Goal: Task Accomplishment & Management: Use online tool/utility

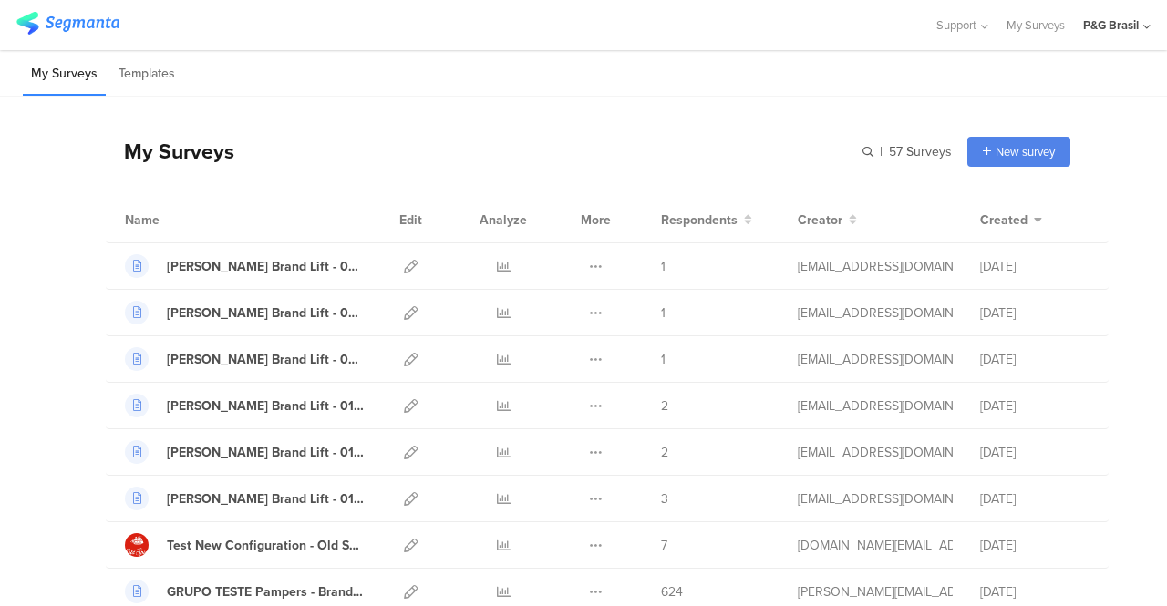
click at [1123, 36] on div "P&G Brasil" at bounding box center [1116, 25] width 67 height 50
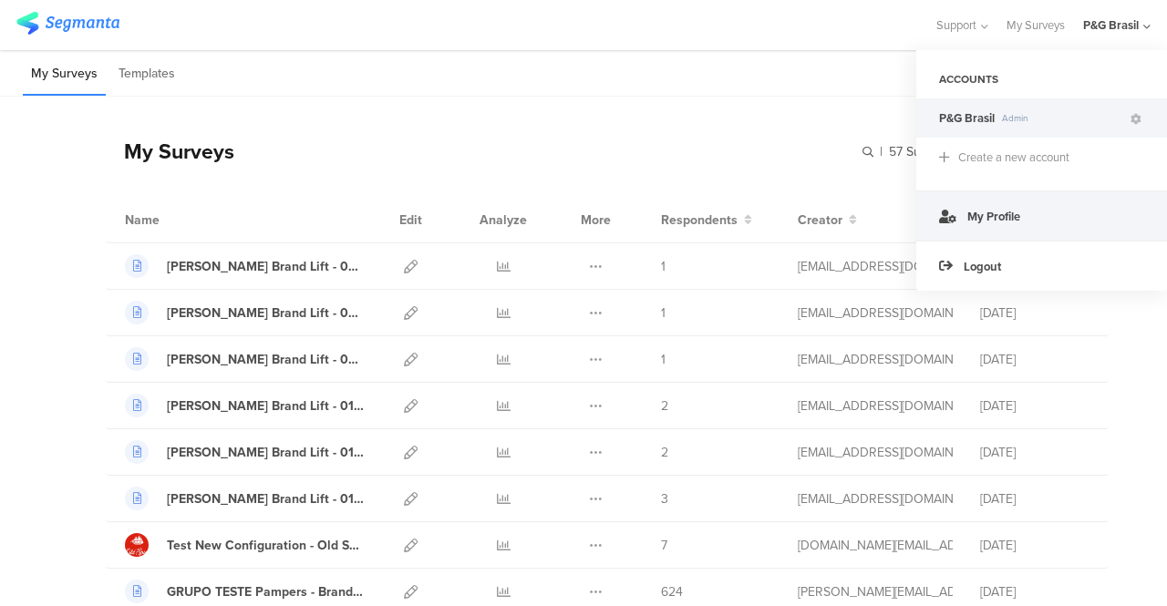
click at [1036, 211] on link "My Profile" at bounding box center [1041, 215] width 251 height 50
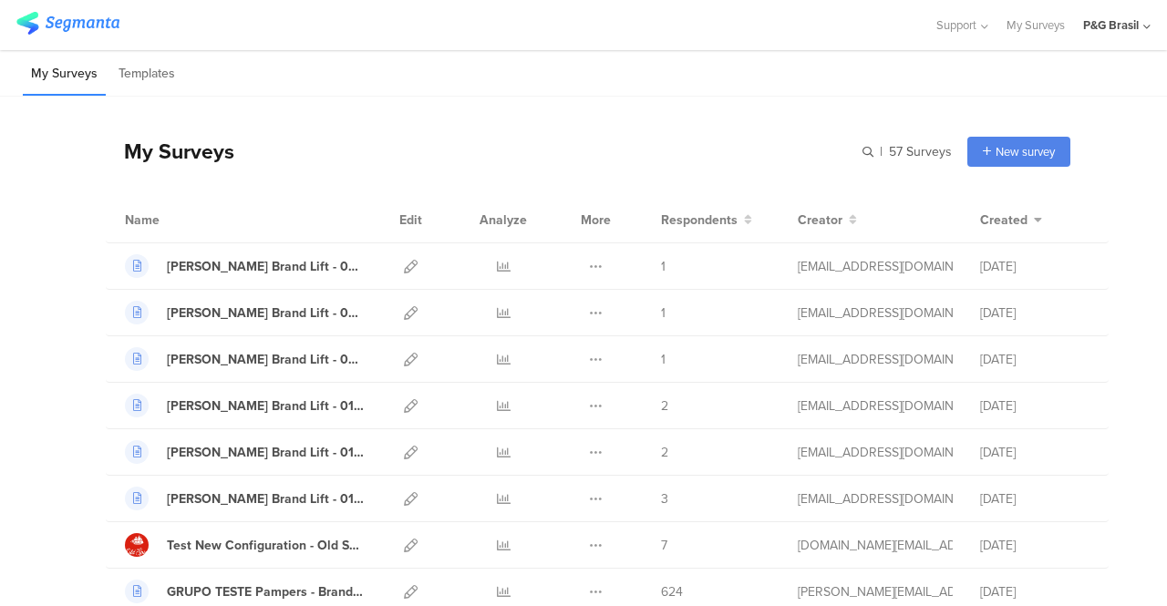
click at [1120, 15] on div "P&G Brasil" at bounding box center [1116, 25] width 67 height 50
click at [1110, 17] on div "P&G Brasil" at bounding box center [1111, 24] width 56 height 17
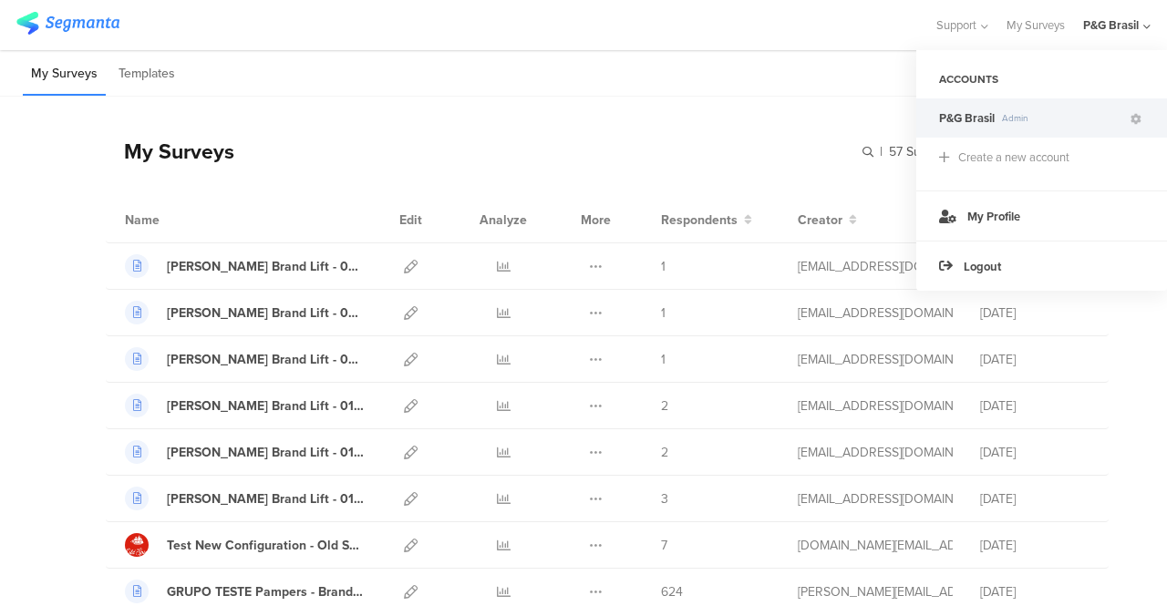
click at [1145, 118] on div "P&G Brasil Admin" at bounding box center [1041, 117] width 251 height 39
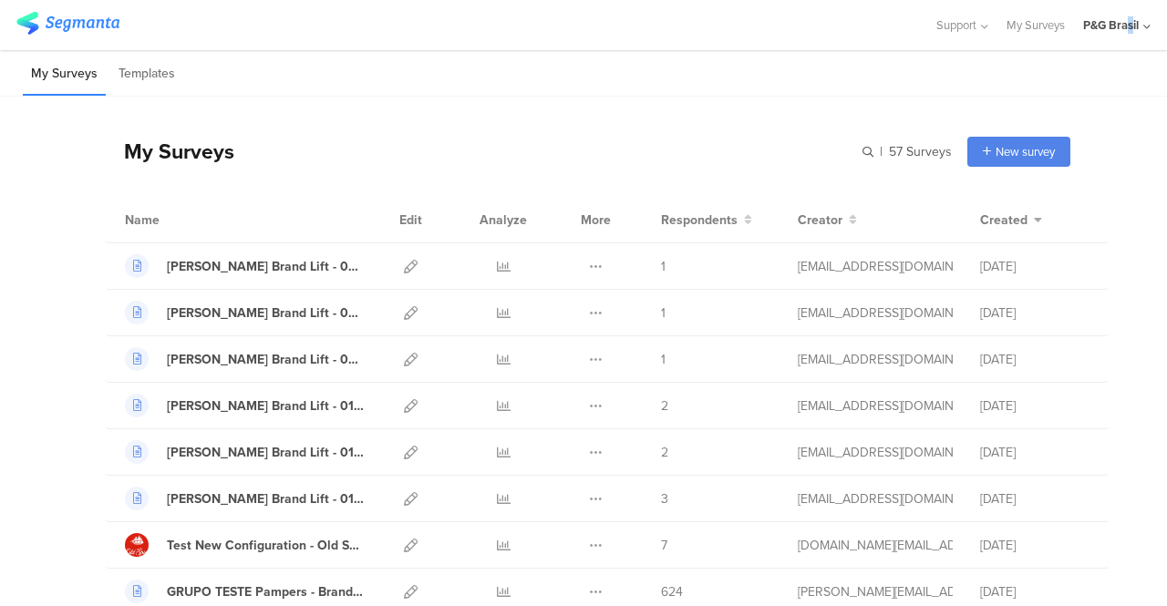
click at [1129, 37] on div "P&G Brasil" at bounding box center [1116, 25] width 67 height 50
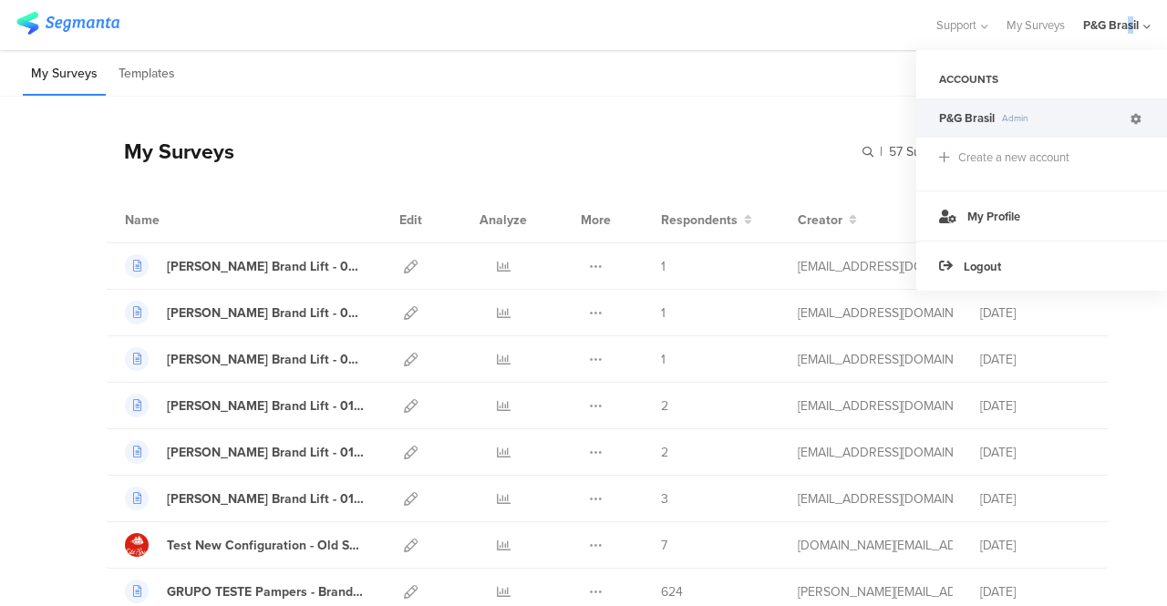
click at [1134, 121] on icon at bounding box center [1135, 119] width 11 height 11
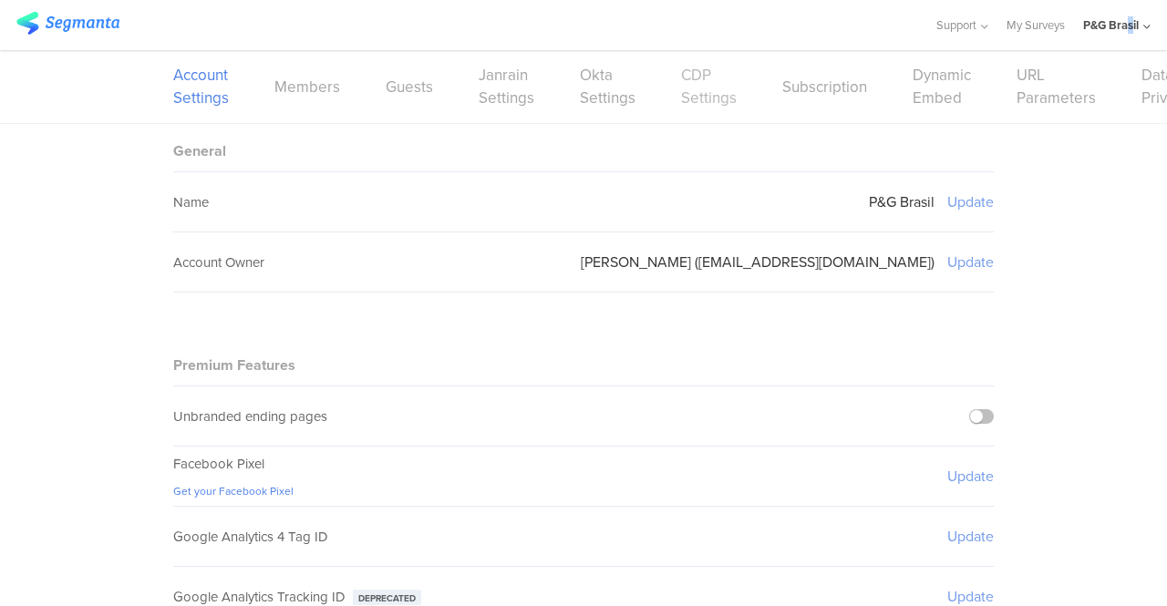
click at [705, 86] on link "CDP Settings" at bounding box center [709, 87] width 56 height 46
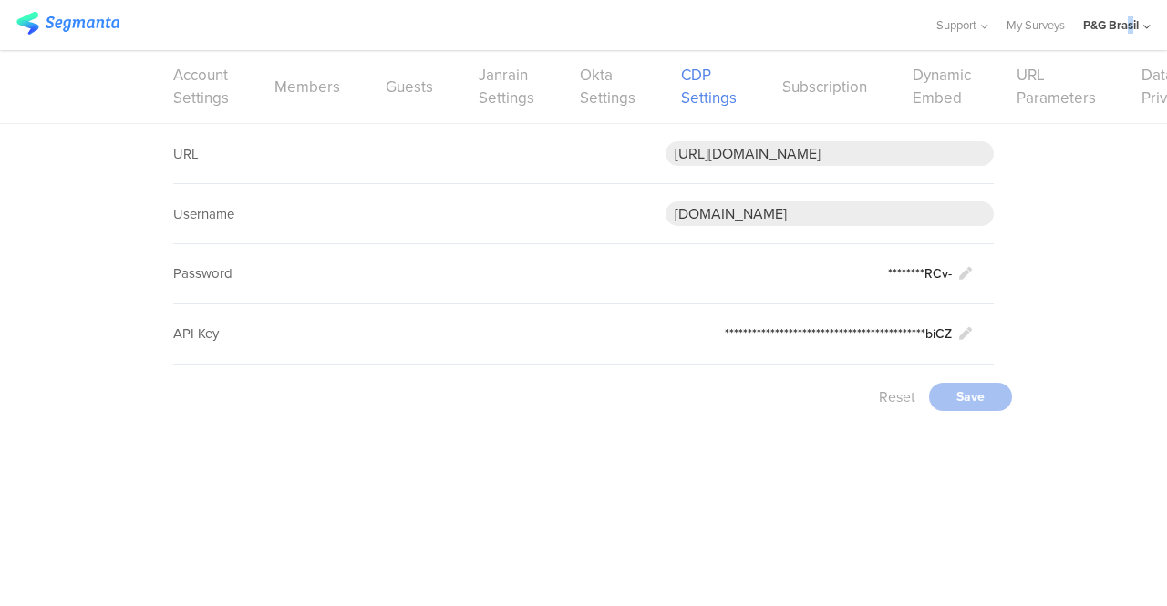
click at [36, 28] on img at bounding box center [67, 23] width 103 height 23
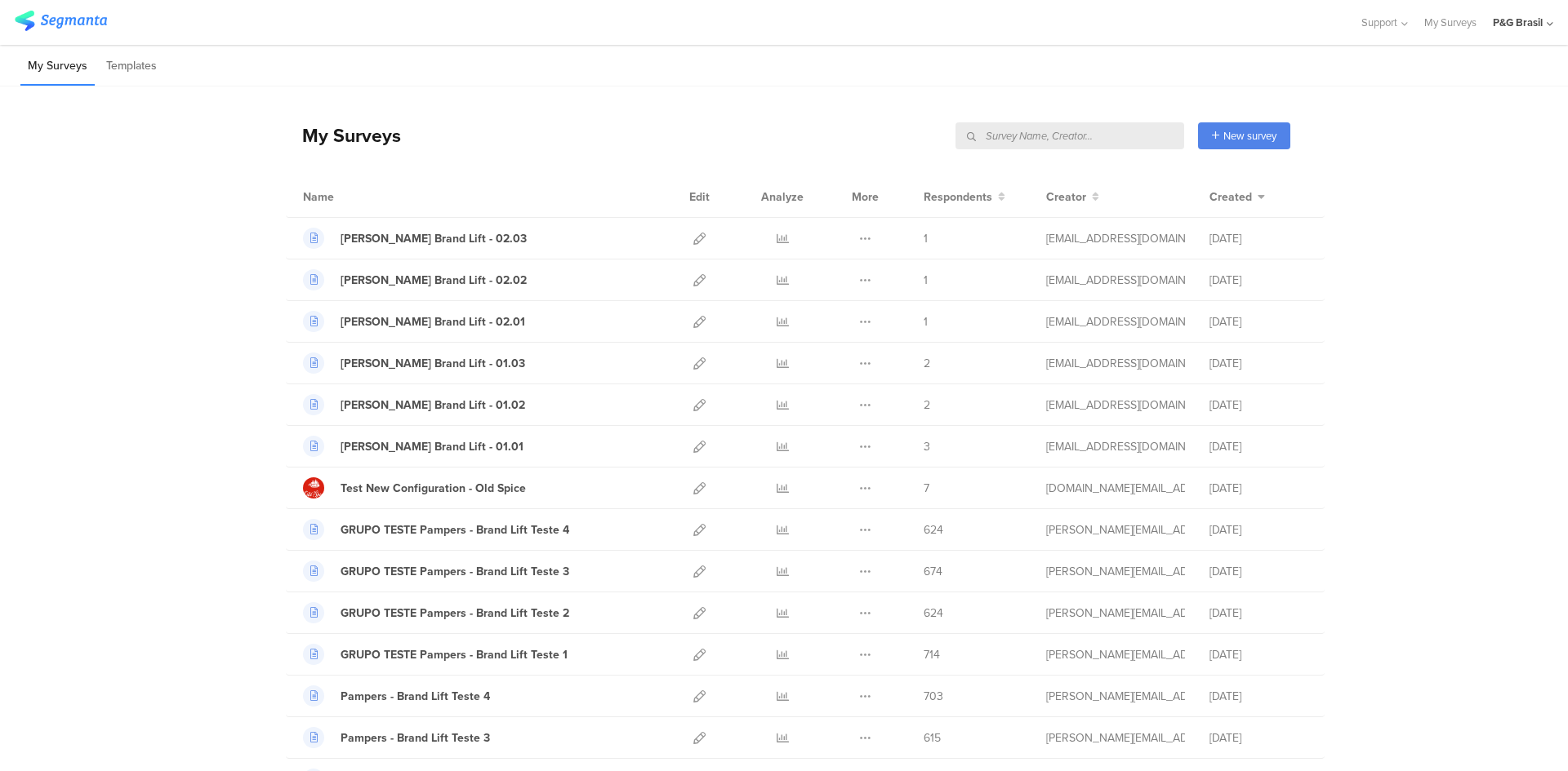
click at [1045, 140] on input "text" at bounding box center [1069, 136] width 228 height 27
paste input "Hair_Dec_2023_HairTypeScalpConcern."
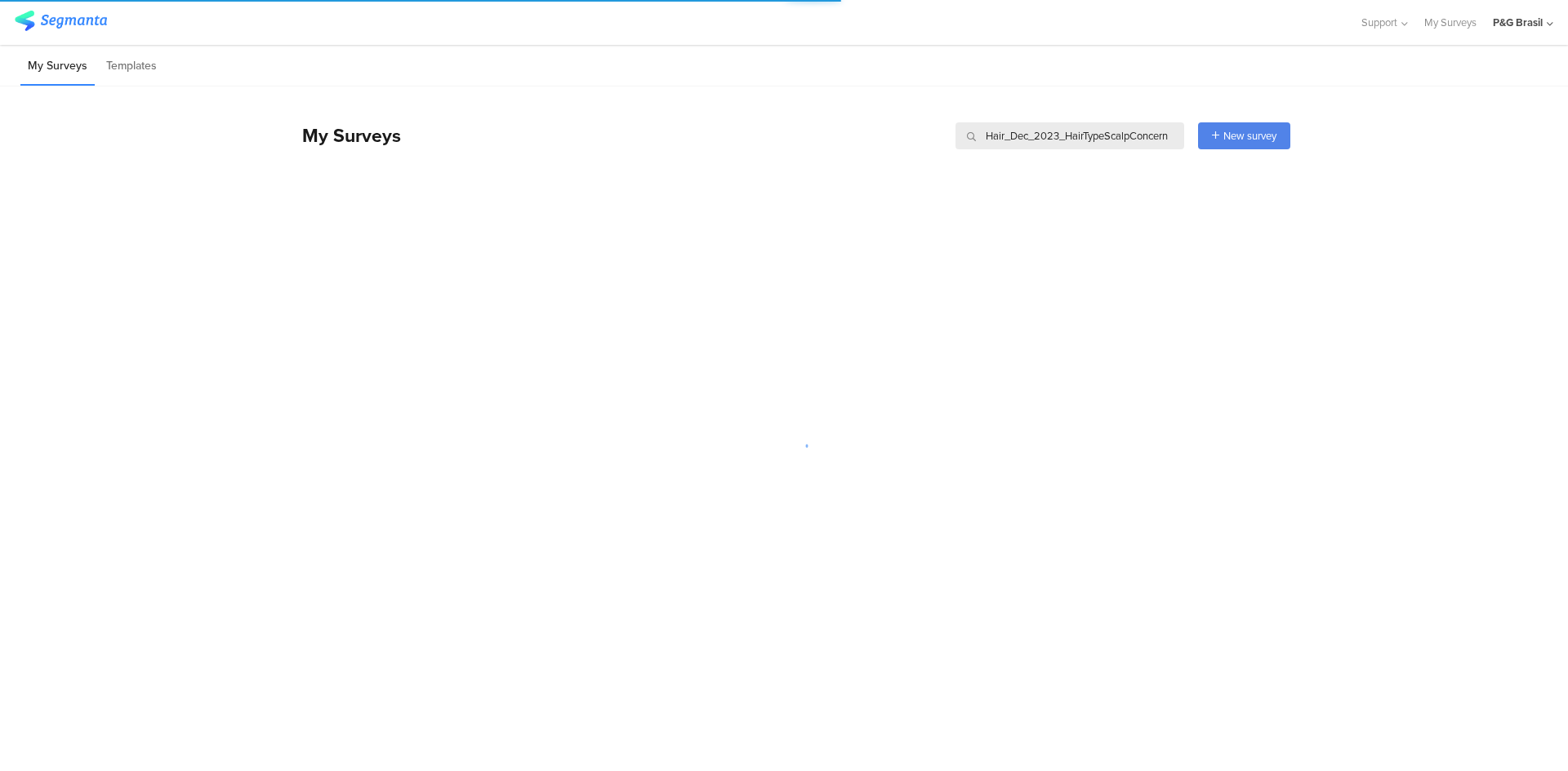
type input "Hair_Dec_2023_HairTypeScalpConcern"
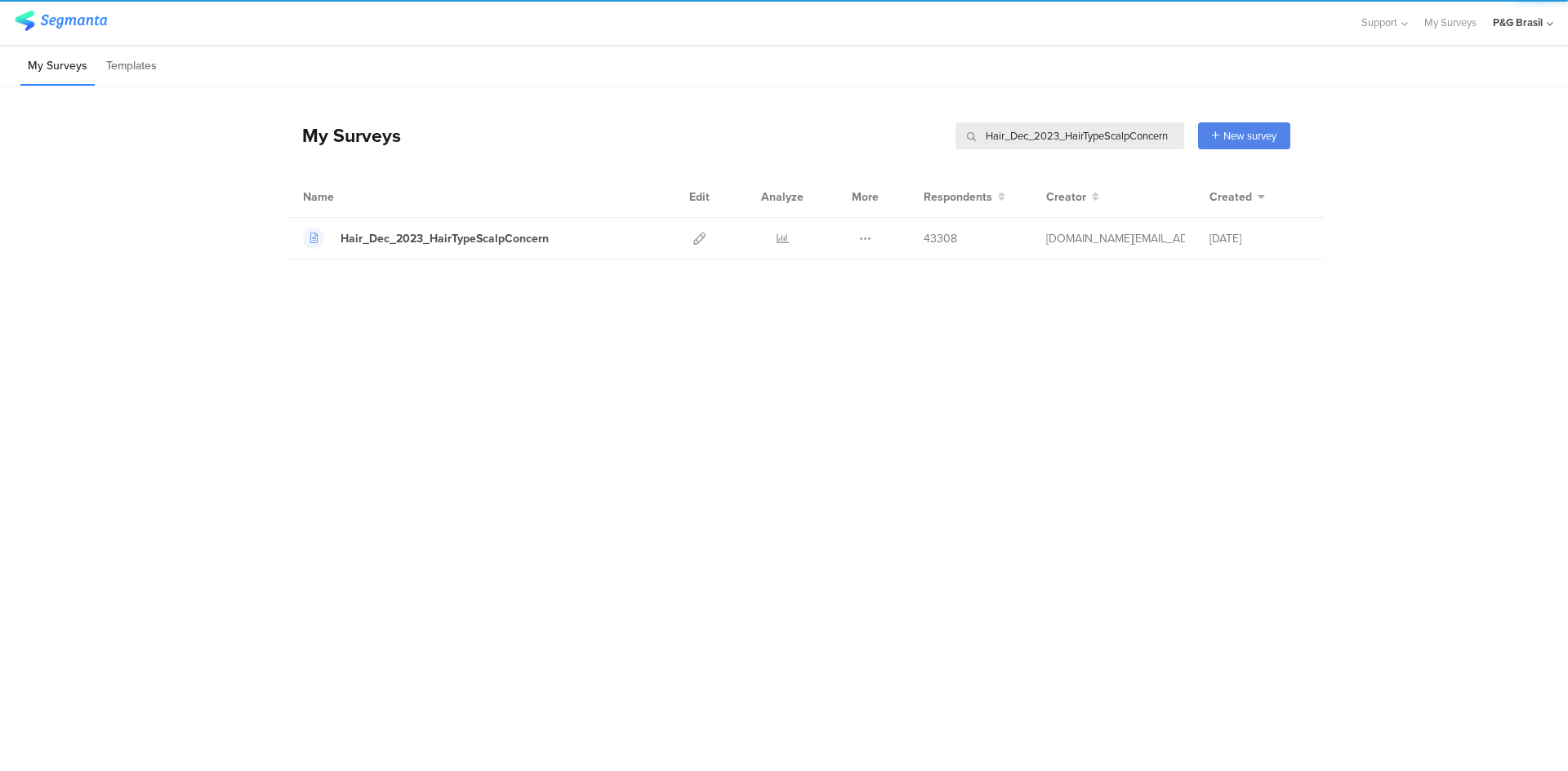
click at [1045, 133] on input "Hair_Dec_2023_HairTypeScalpConcern" at bounding box center [1069, 136] width 228 height 27
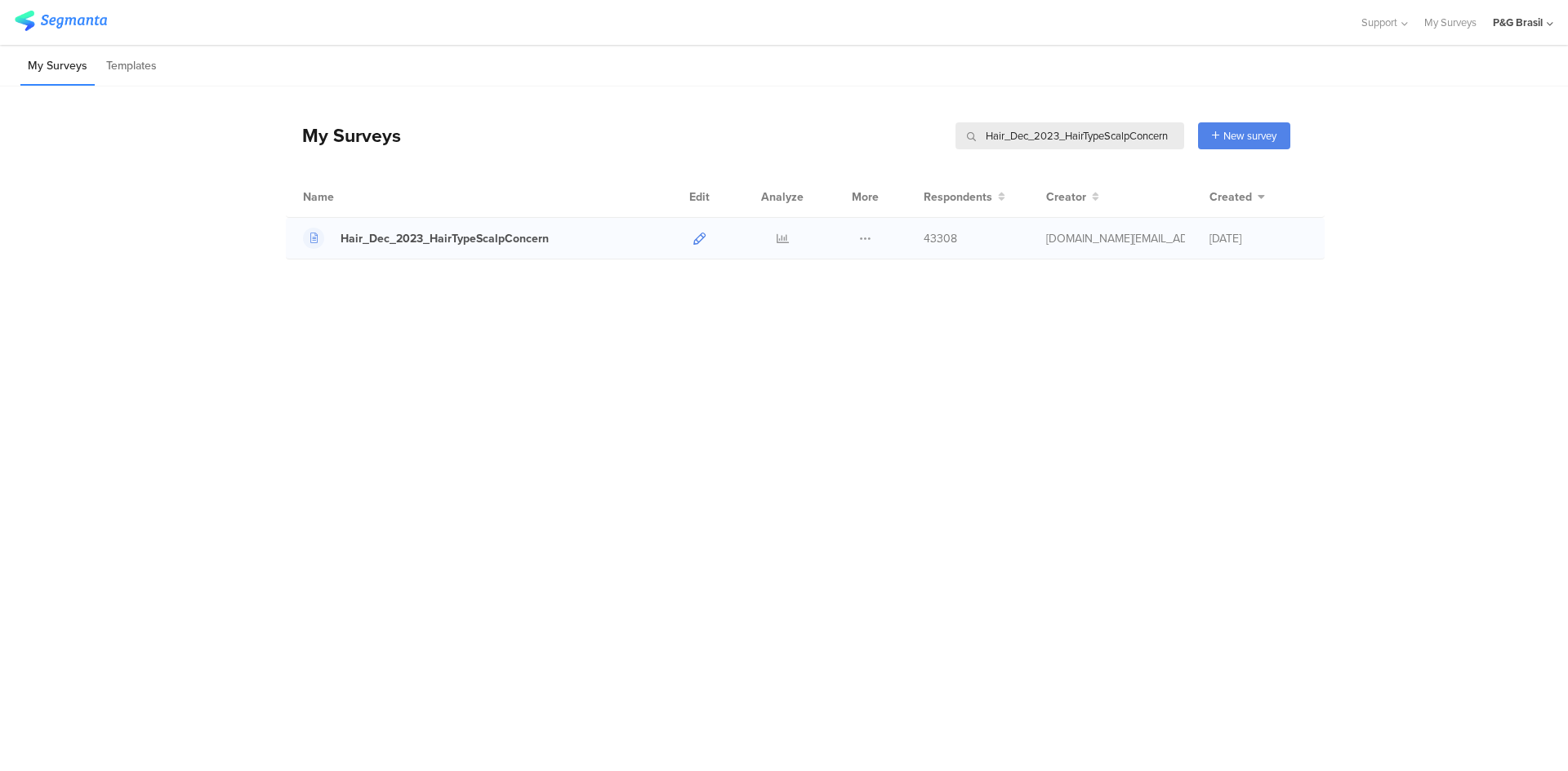
click at [702, 237] on icon at bounding box center [700, 239] width 13 height 13
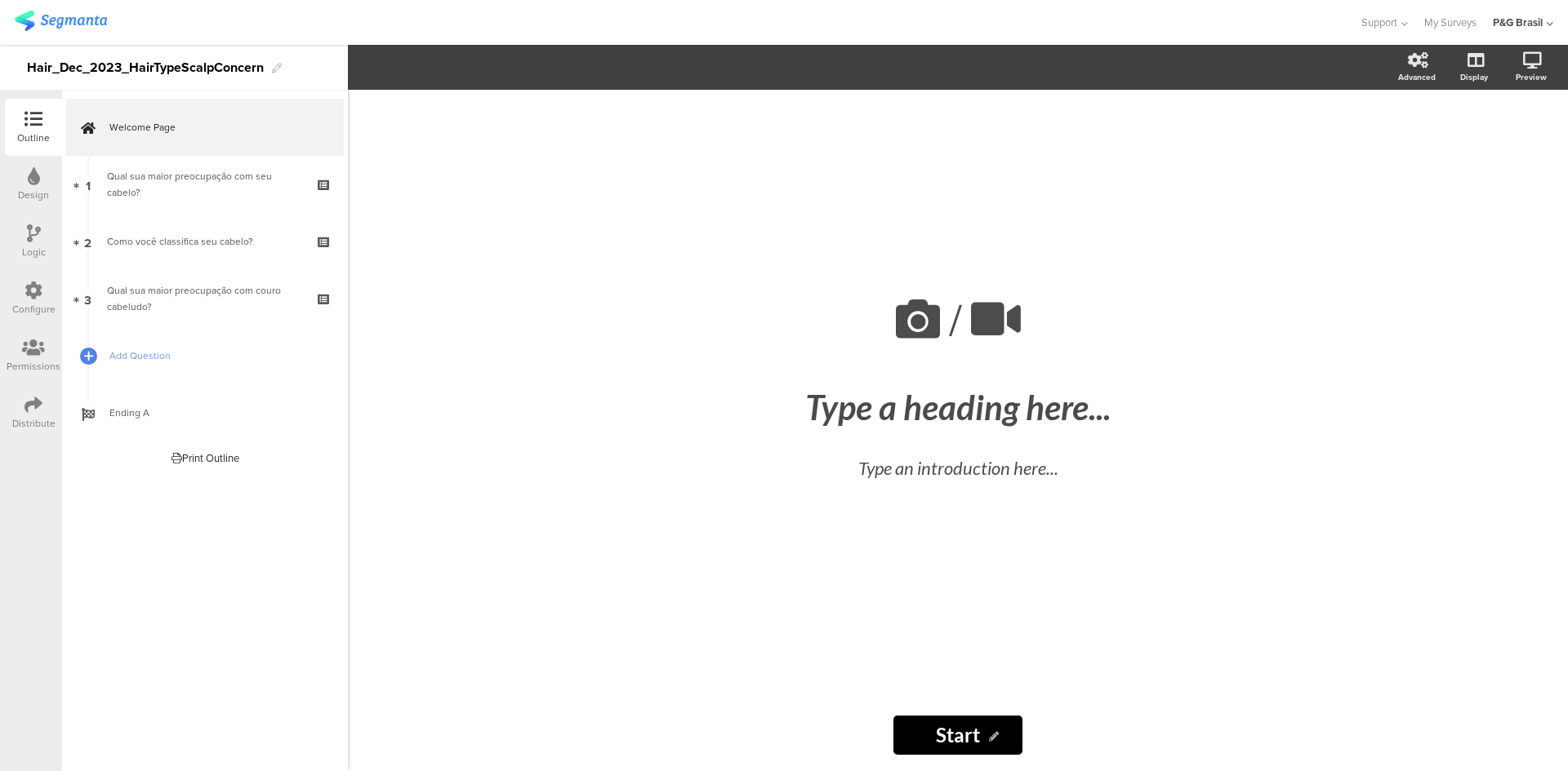
click at [24, 390] on div "Distribute" at bounding box center [33, 413] width 57 height 57
click at [13, 424] on div "Distribute" at bounding box center [34, 424] width 43 height 14
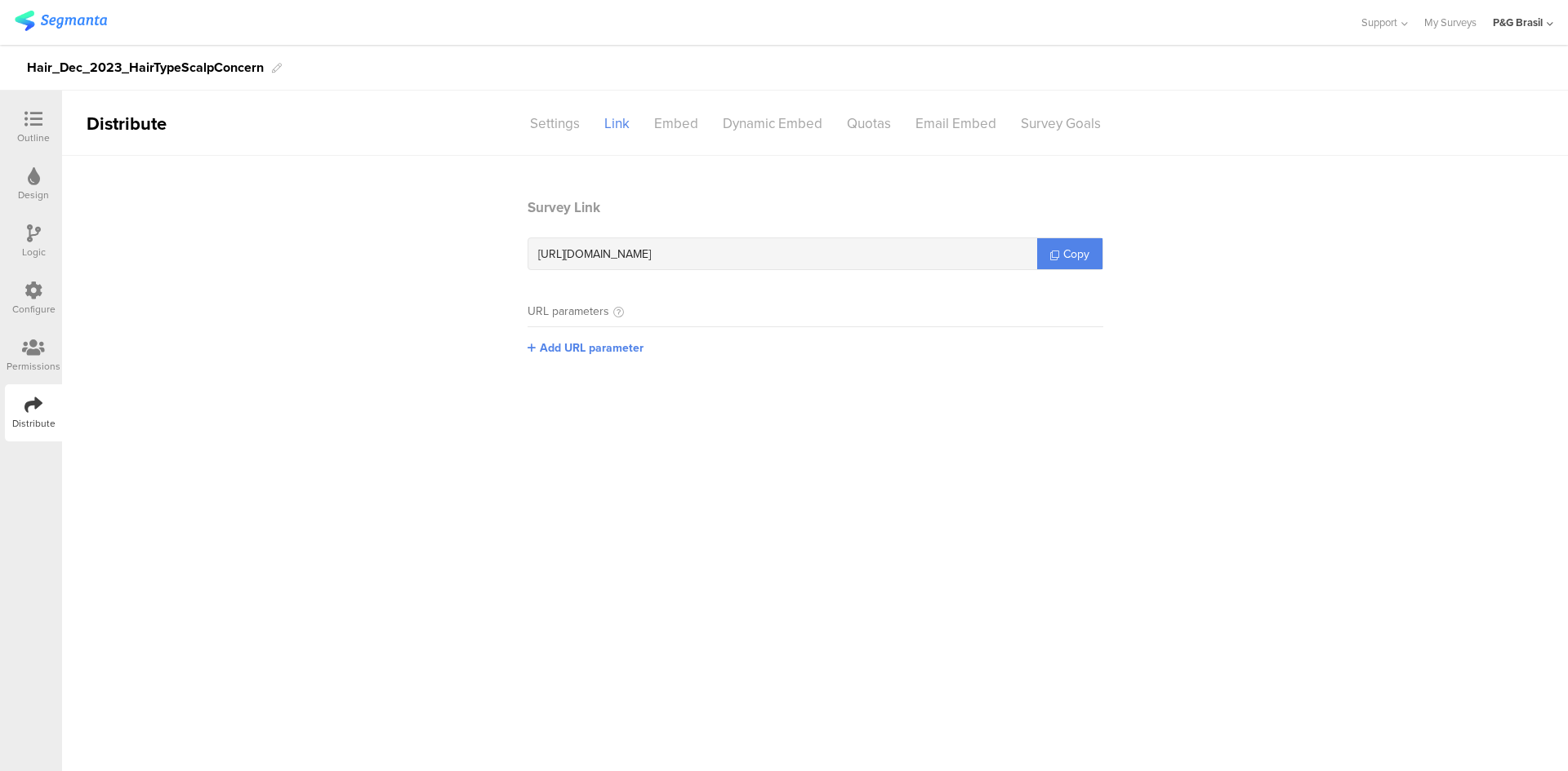
click at [7, 301] on div "Configure" at bounding box center [33, 299] width 57 height 57
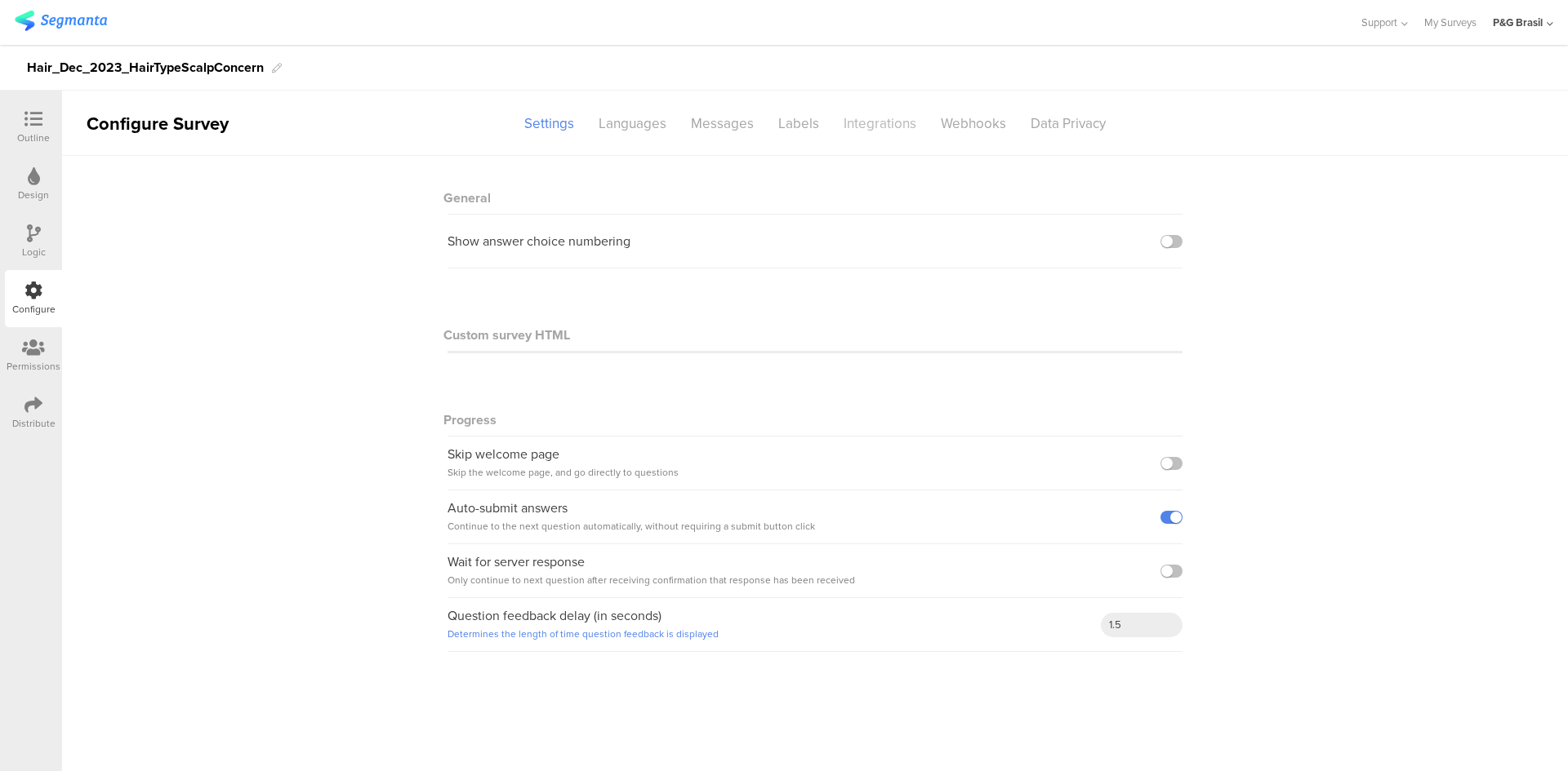
click at [873, 120] on div "Integrations" at bounding box center [880, 124] width 97 height 29
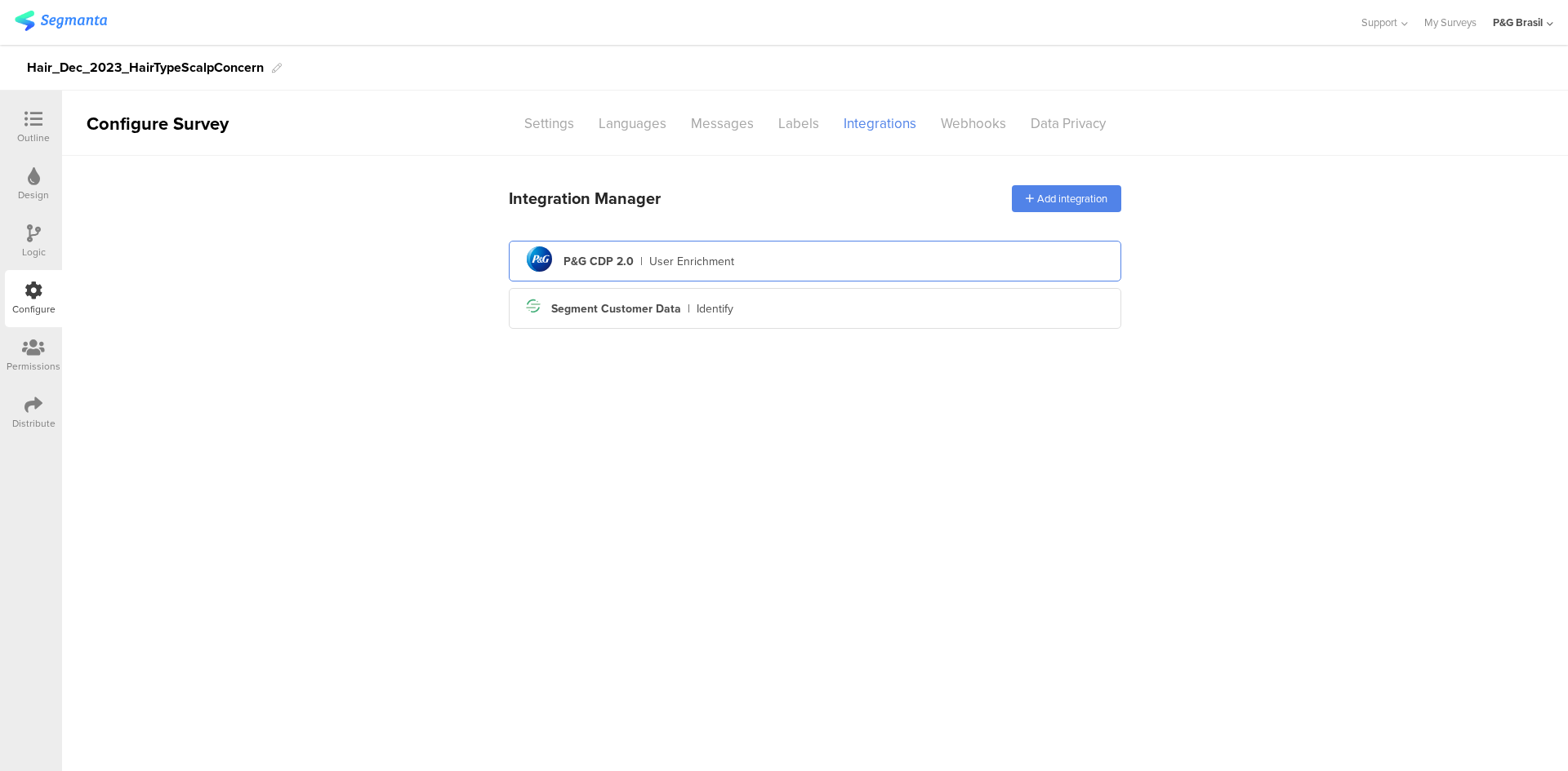
click at [715, 261] on div "User Enrichment" at bounding box center [692, 261] width 85 height 17
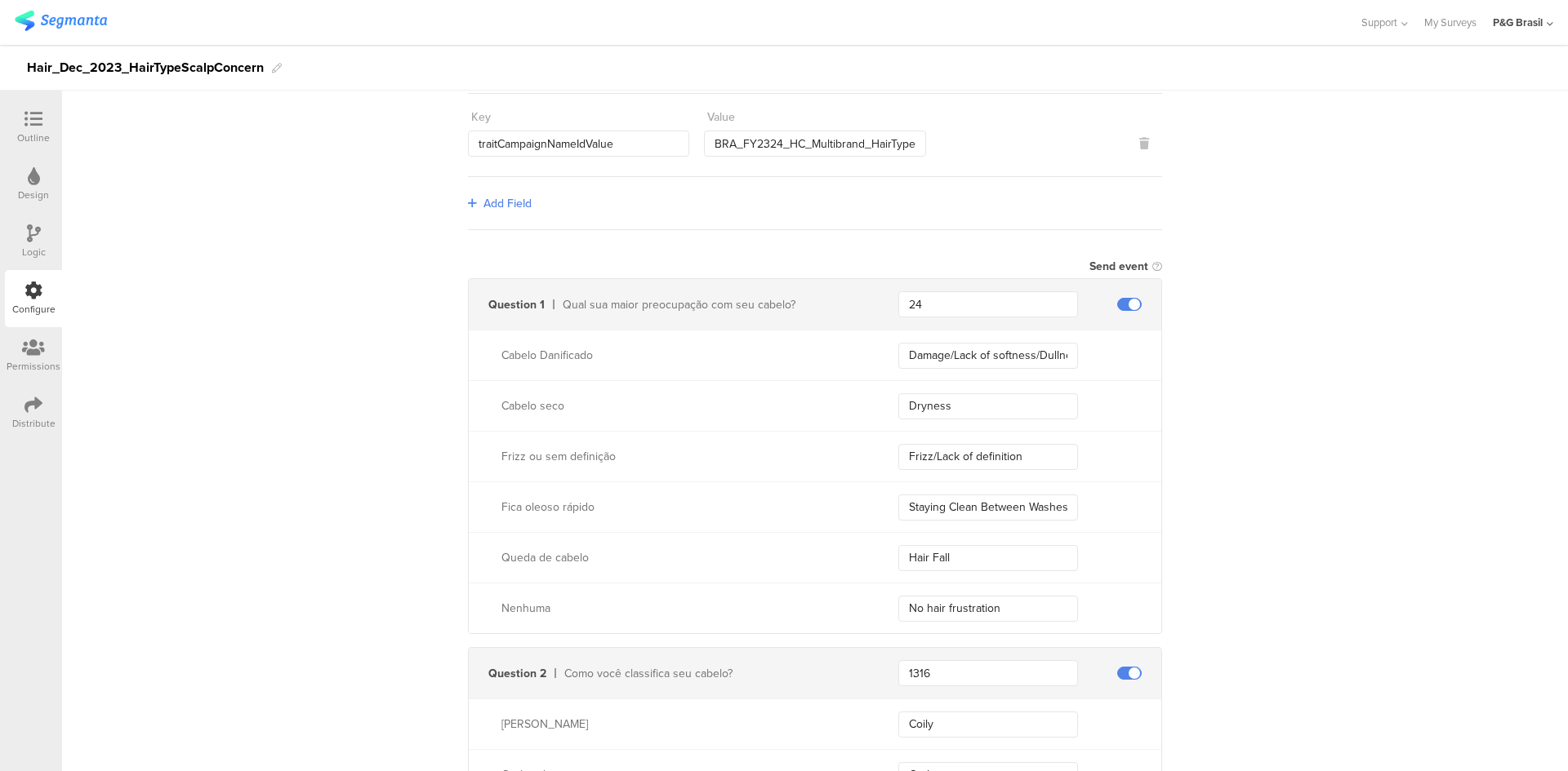
click at [1265, 421] on div "Send data at the end Static traits Key countryCode Value BRA Key sourceId Value…" at bounding box center [814, 558] width 1506 height 1784
